Goal: Task Accomplishment & Management: Complete application form

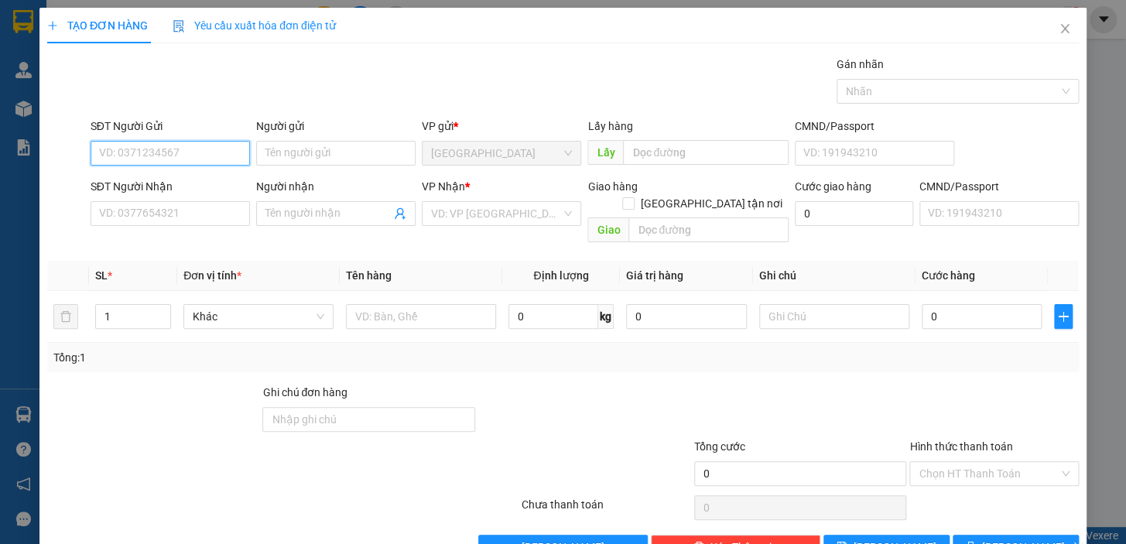
click at [206, 147] on input "SĐT Người Gửi" at bounding box center [170, 153] width 159 height 25
type input "0985903310"
click at [190, 185] on div "0985903310 - NGHI" at bounding box center [168, 184] width 139 height 17
type input "NGHI"
type input "0903903867"
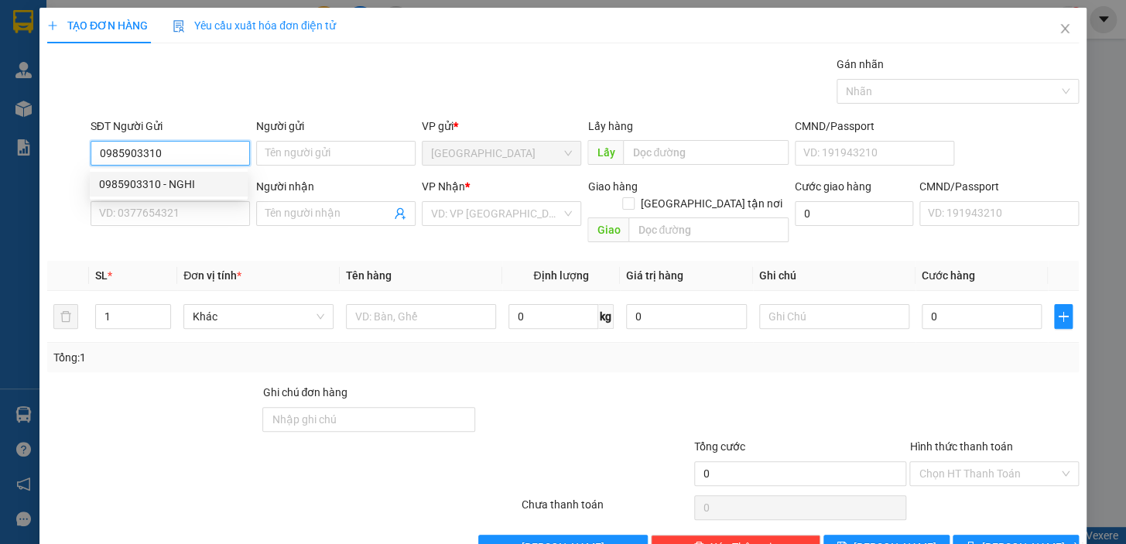
type input "THANH"
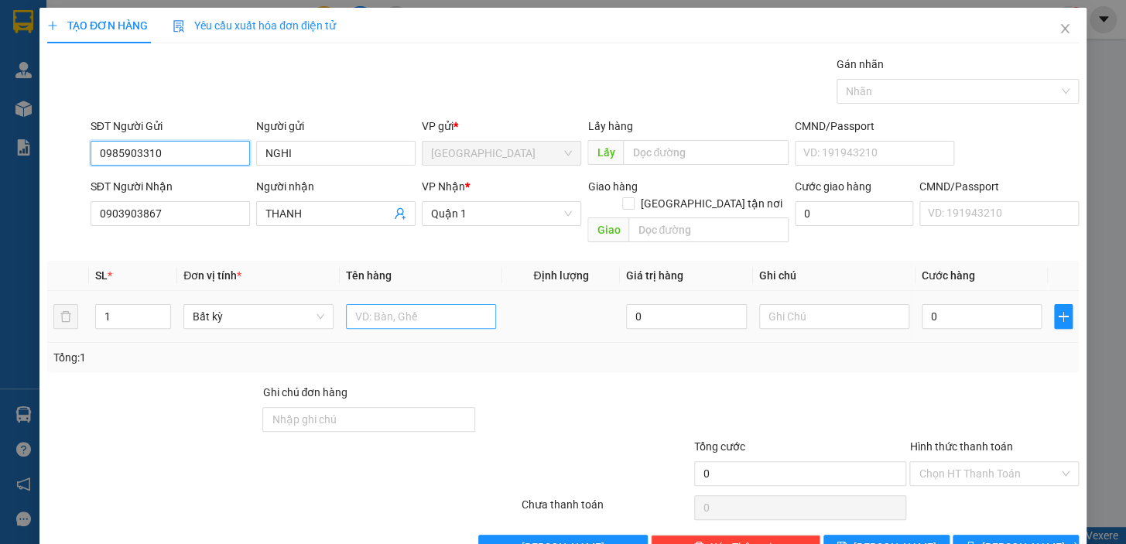
type input "0985903310"
click at [394, 304] on input "text" at bounding box center [421, 316] width 150 height 25
type input "1 TG"
click at [939, 304] on input "0" at bounding box center [982, 316] width 121 height 25
drag, startPoint x: 939, startPoint y: 300, endPoint x: 917, endPoint y: 305, distance: 22.2
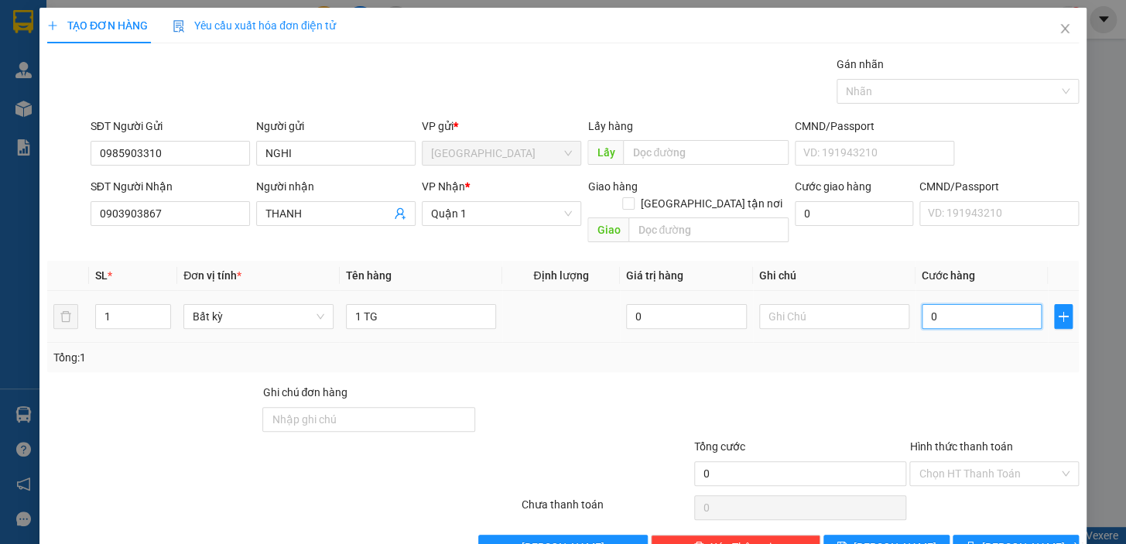
click at [922, 305] on input "0" at bounding box center [982, 316] width 121 height 25
type input "3"
type input "30"
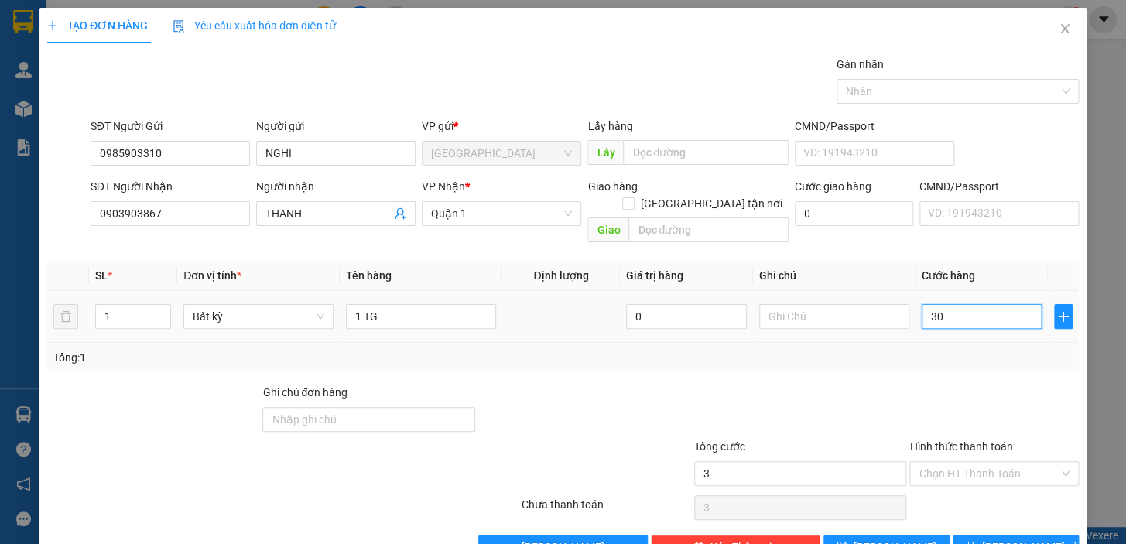
type input "30"
type input "30.000"
click at [866, 384] on div at bounding box center [801, 411] width 216 height 54
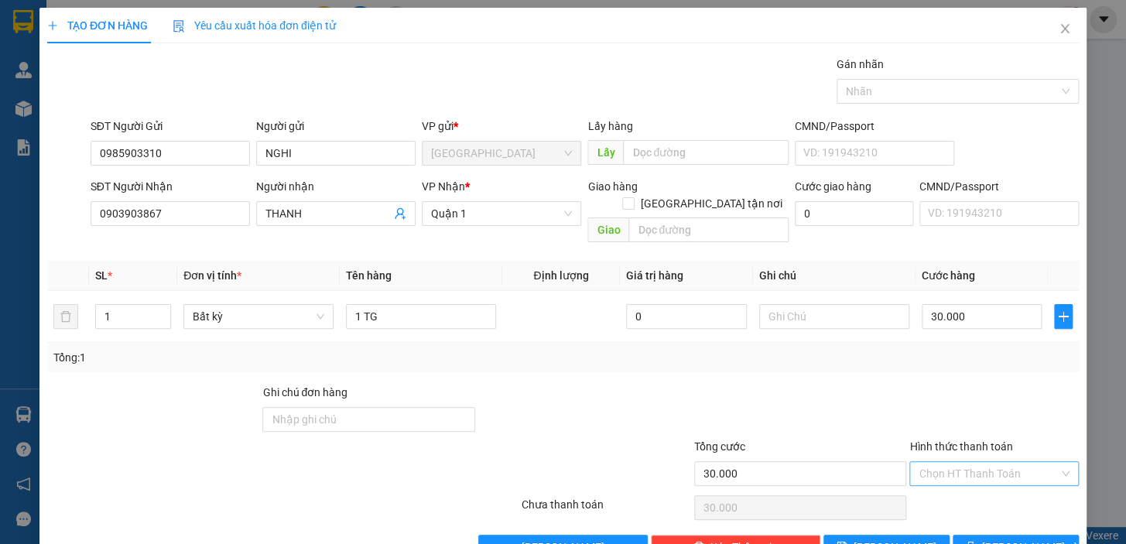
click at [979, 462] on input "Hình thức thanh toán" at bounding box center [989, 473] width 140 height 23
drag, startPoint x: 979, startPoint y: 482, endPoint x: 983, endPoint y: 495, distance: 14.5
click at [979, 484] on div "Tại văn phòng" at bounding box center [984, 486] width 149 height 17
type input "0"
click at [998, 535] on button "[PERSON_NAME] và In" at bounding box center [1016, 547] width 126 height 25
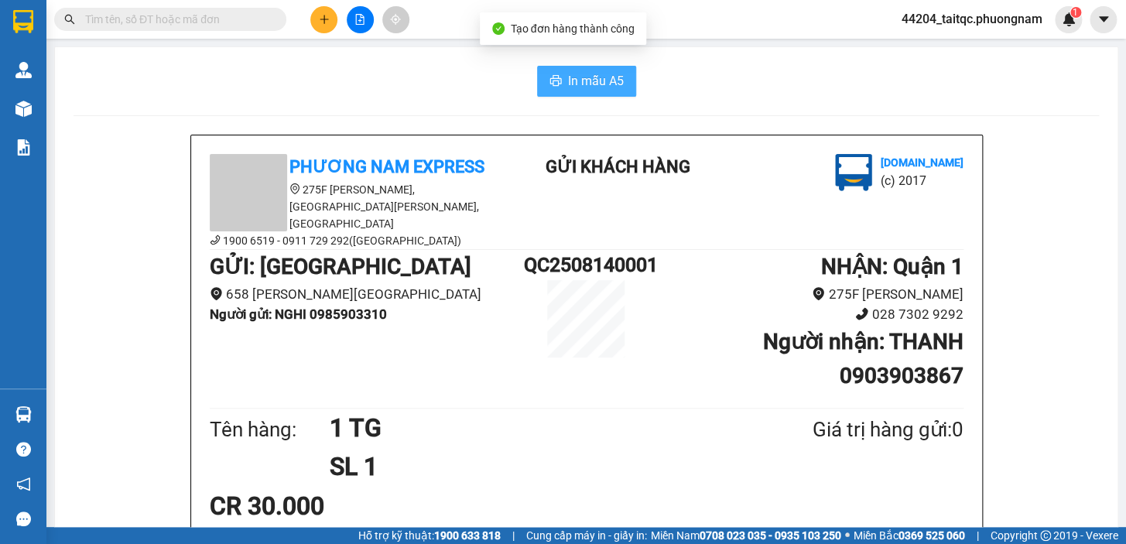
click at [588, 88] on span "In mẫu A5" at bounding box center [596, 80] width 56 height 19
